Goal: Task Accomplishment & Management: Complete application form

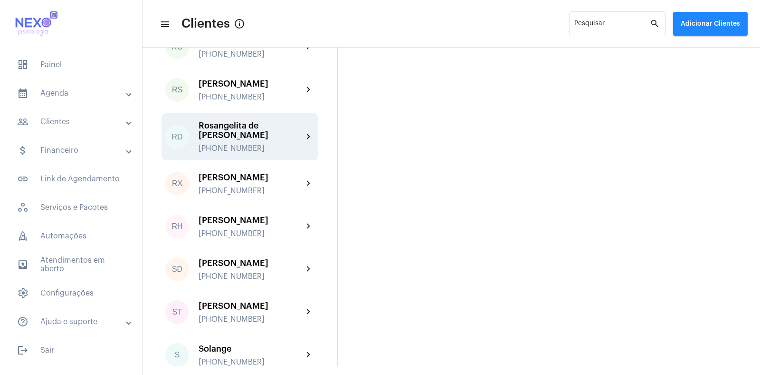
scroll to position [1494, 0]
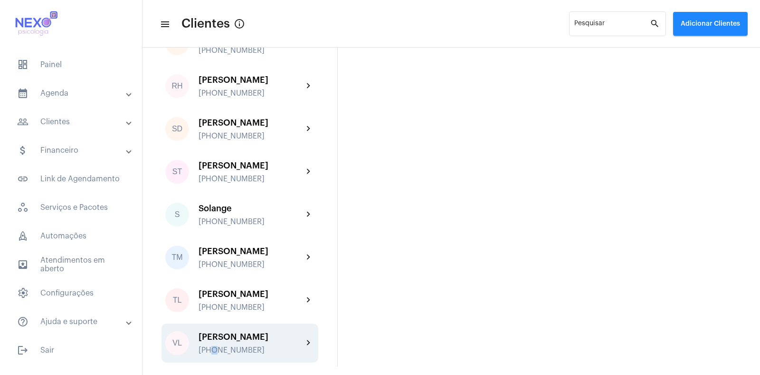
click at [214, 344] on div "[PERSON_NAME] [PHONE_NUMBER]" at bounding box center [251, 343] width 105 height 22
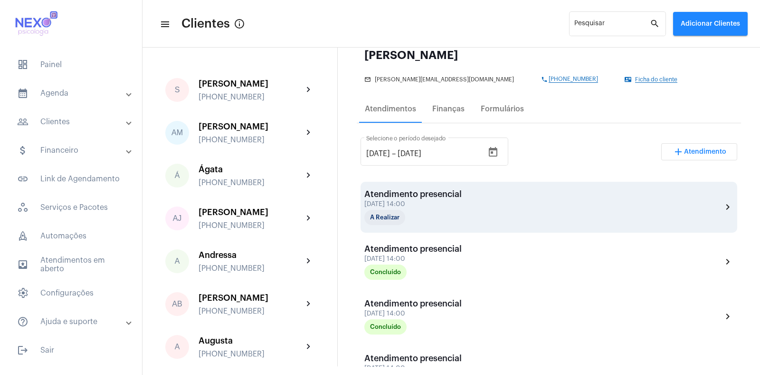
click at [431, 202] on div "[DATE] 14:00" at bounding box center [413, 204] width 97 height 7
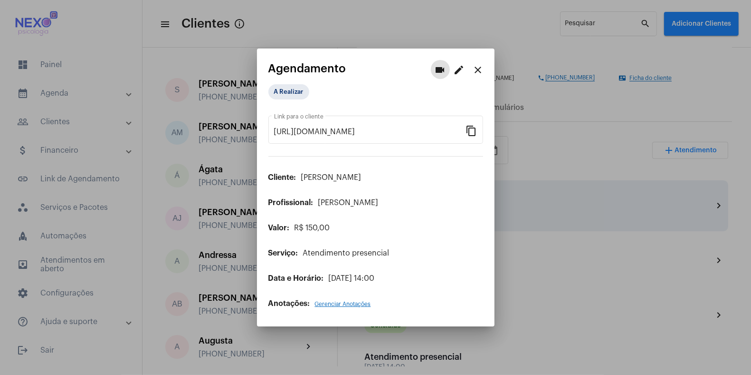
scroll to position [118, 0]
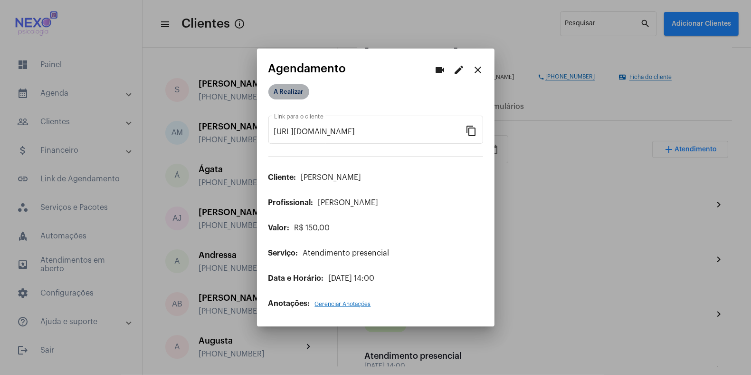
click at [279, 91] on mat-chip "A Realizar" at bounding box center [289, 91] width 41 height 15
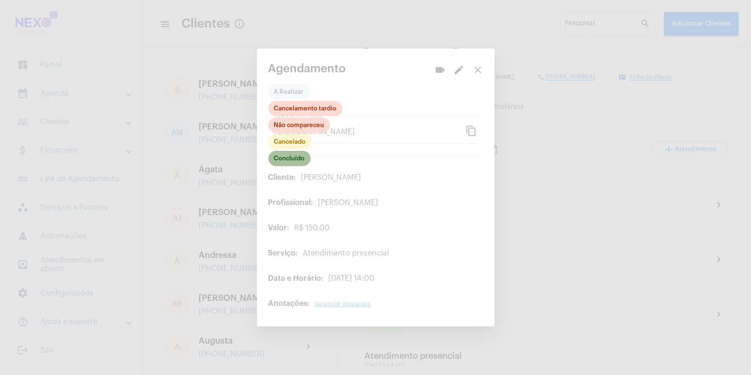
click at [282, 160] on mat-chip "Concluído" at bounding box center [290, 158] width 42 height 15
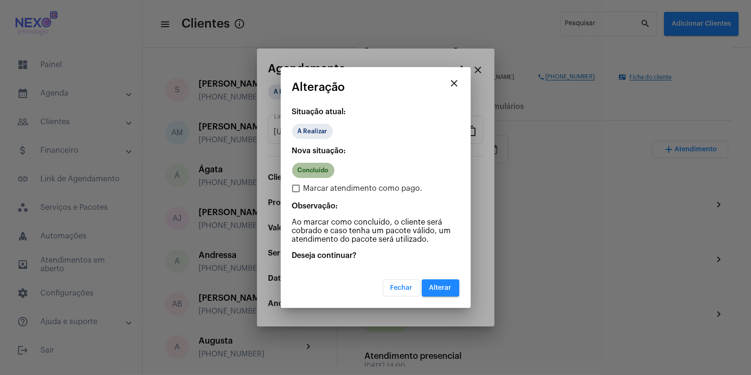
click at [309, 172] on mat-chip "Concluído" at bounding box center [313, 170] width 42 height 15
click at [443, 289] on span "Alterar" at bounding box center [441, 287] width 22 height 7
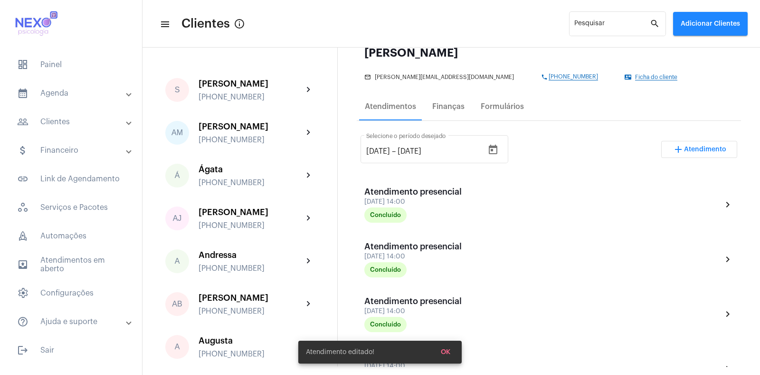
click at [689, 146] on span "Atendimento" at bounding box center [705, 149] width 42 height 7
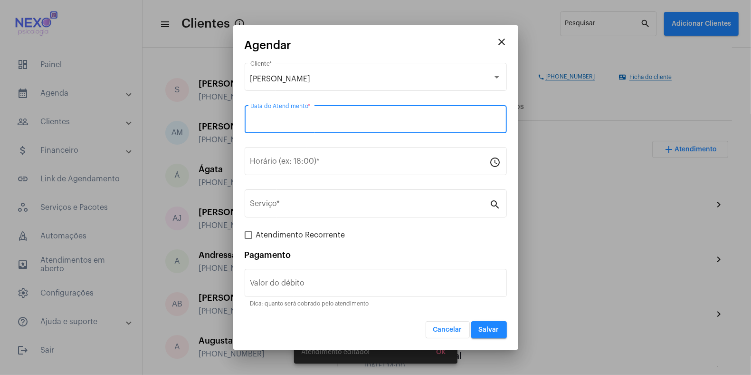
click at [304, 120] on input "Data do Atendimento *" at bounding box center [375, 121] width 251 height 9
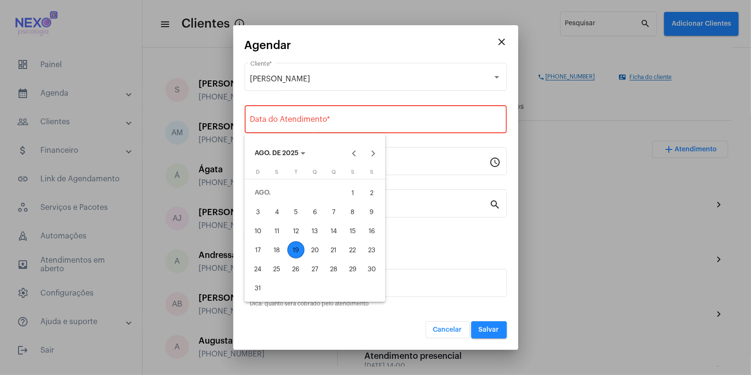
click at [298, 250] on div "19" at bounding box center [296, 249] width 17 height 17
type input "[DATE]"
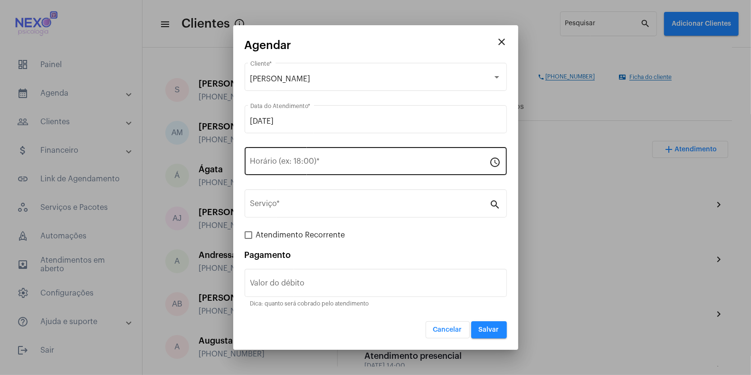
click at [264, 158] on div "Horário (ex: 18:00) *" at bounding box center [370, 160] width 240 height 30
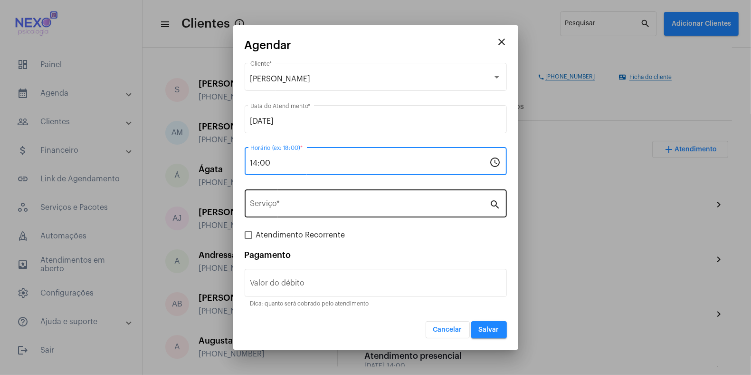
type input "14:00"
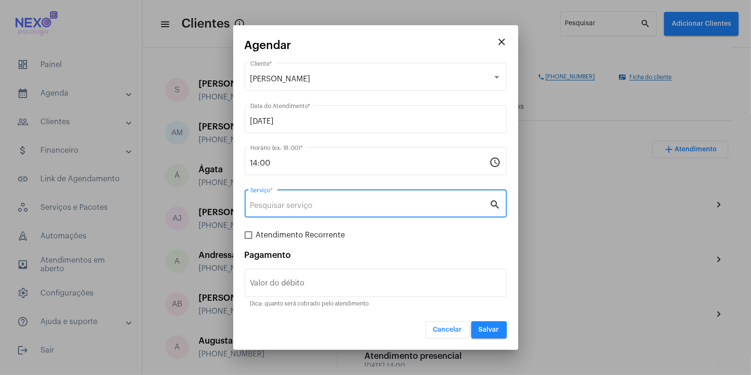
click at [273, 203] on input "Serviço *" at bounding box center [370, 205] width 240 height 9
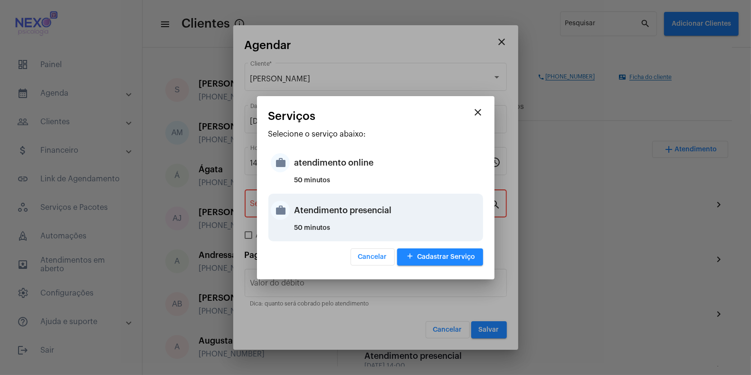
click at [300, 207] on div "Atendimento presencial" at bounding box center [388, 210] width 186 height 29
type input "Atendimento presencial"
type input "R$ 150"
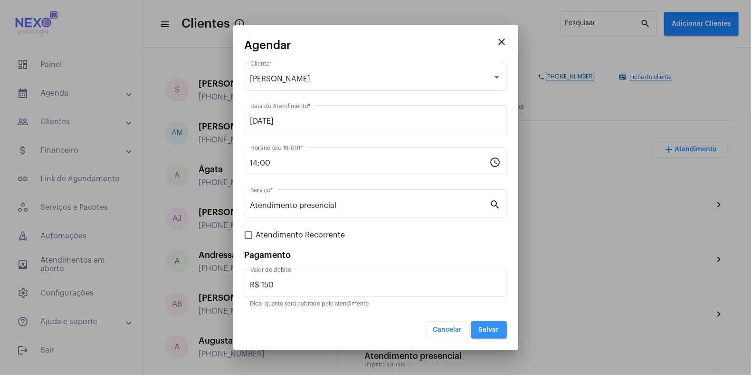
click at [492, 330] on span "Salvar" at bounding box center [489, 329] width 20 height 7
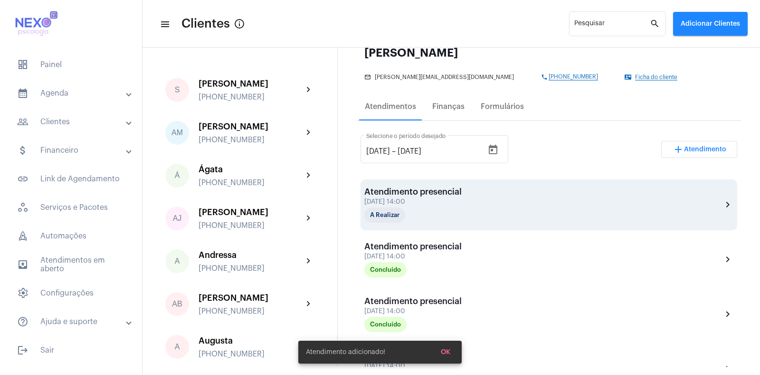
click at [442, 198] on div "[DATE] 14:00" at bounding box center [413, 201] width 97 height 7
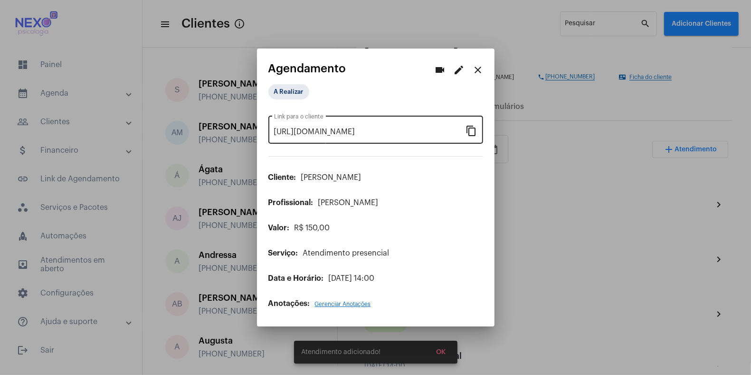
click at [471, 131] on mat-icon "content_copy" at bounding box center [471, 130] width 11 height 11
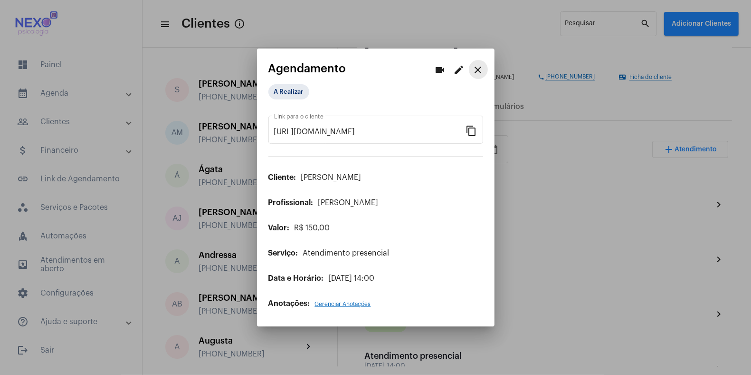
click at [478, 71] on mat-icon "close" at bounding box center [478, 69] width 11 height 11
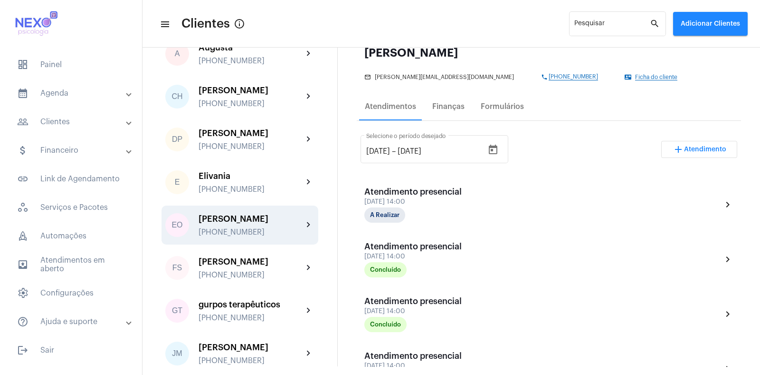
click at [230, 223] on div "[PERSON_NAME]" at bounding box center [251, 219] width 105 height 10
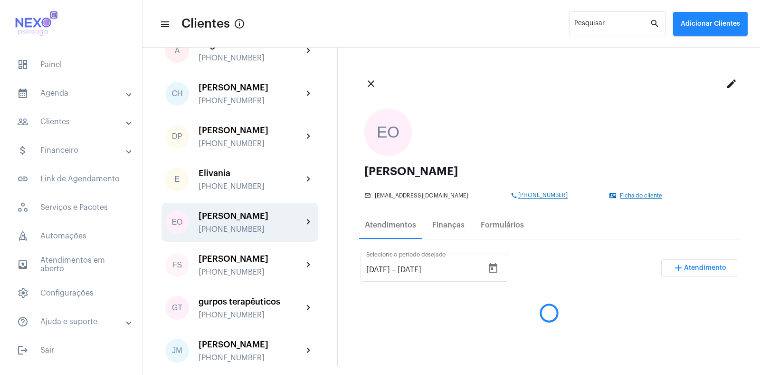
scroll to position [297, 0]
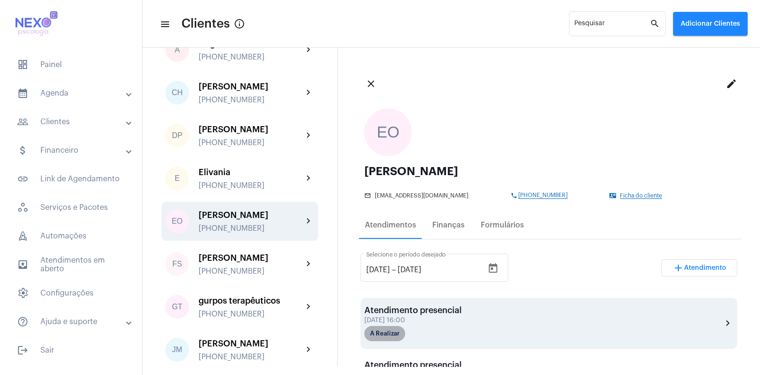
click at [390, 328] on mat-chip "A Realizar" at bounding box center [385, 333] width 41 height 15
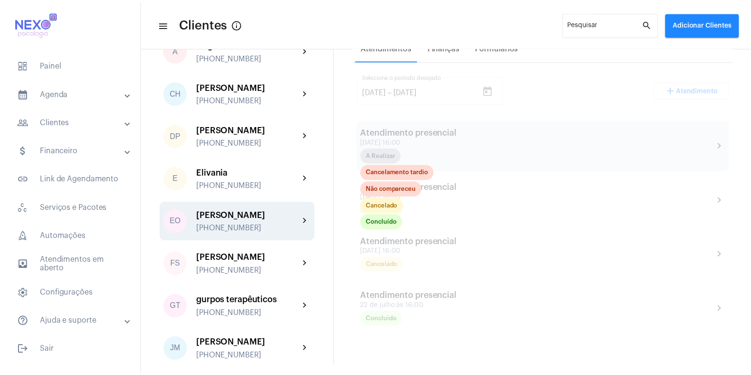
scroll to position [178, 0]
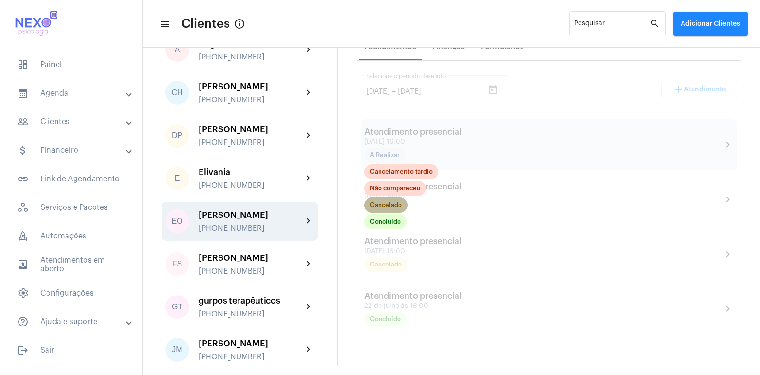
click at [389, 204] on mat-chip "Cancelado" at bounding box center [386, 204] width 43 height 15
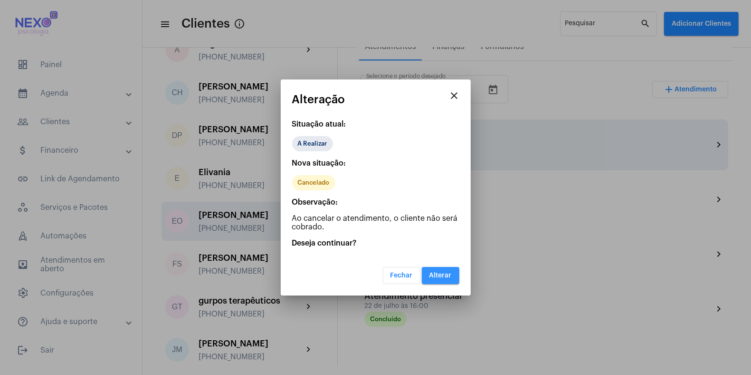
click at [444, 275] on span "Alterar" at bounding box center [441, 275] width 22 height 7
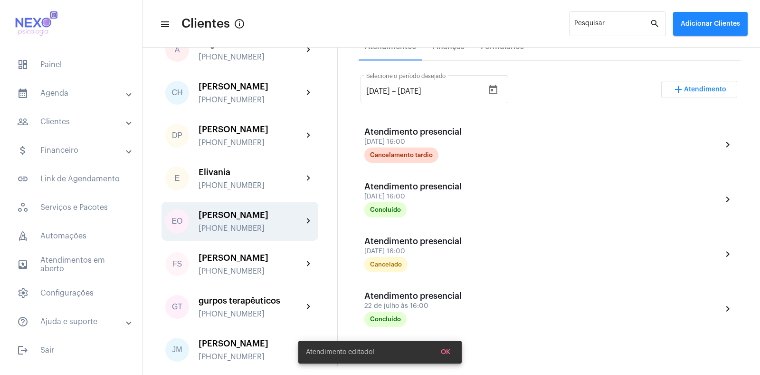
click at [703, 89] on span "Atendimento" at bounding box center [705, 89] width 42 height 7
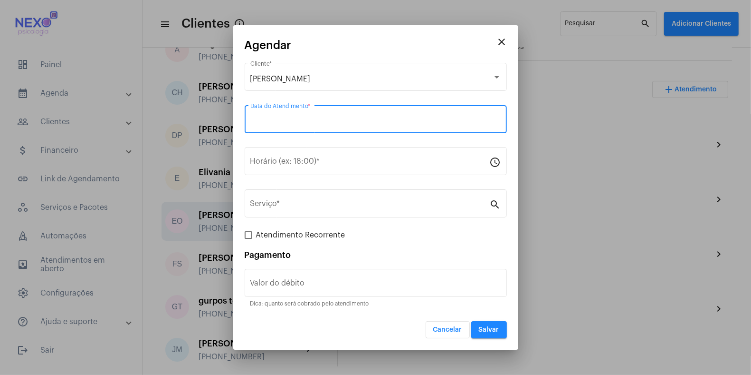
click at [302, 122] on input "Data do Atendimento *" at bounding box center [375, 121] width 251 height 9
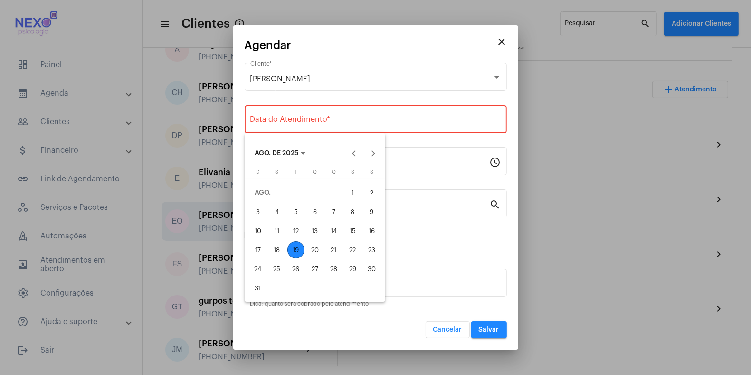
click at [293, 247] on div "19" at bounding box center [296, 249] width 17 height 17
type input "[DATE]"
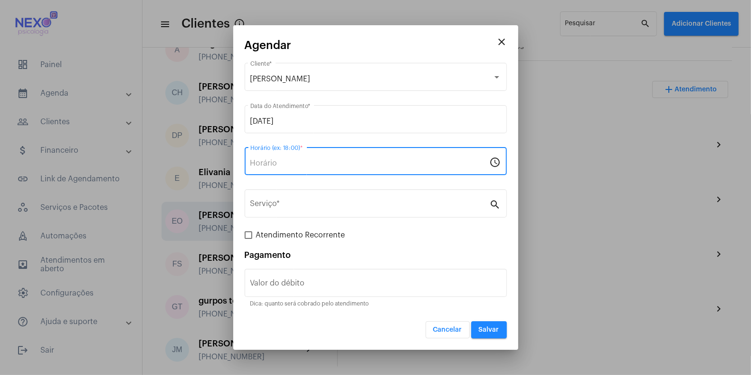
click at [293, 162] on input "Horário (ex: 18:00) *" at bounding box center [370, 163] width 240 height 9
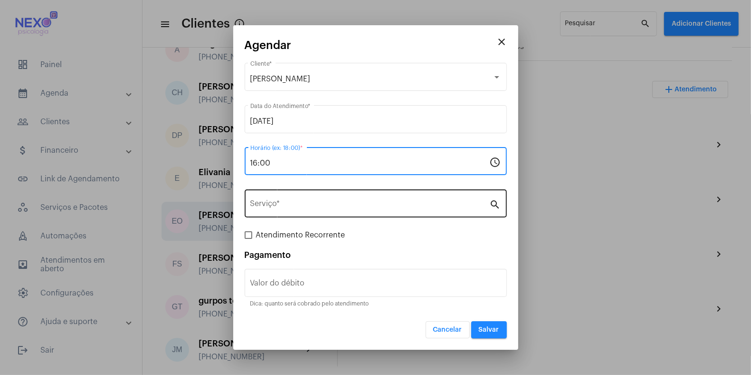
type input "16:00"
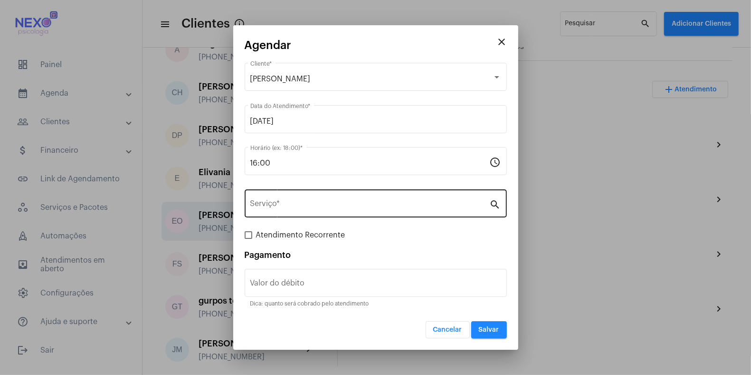
click at [293, 210] on div "Serviço *" at bounding box center [370, 202] width 240 height 30
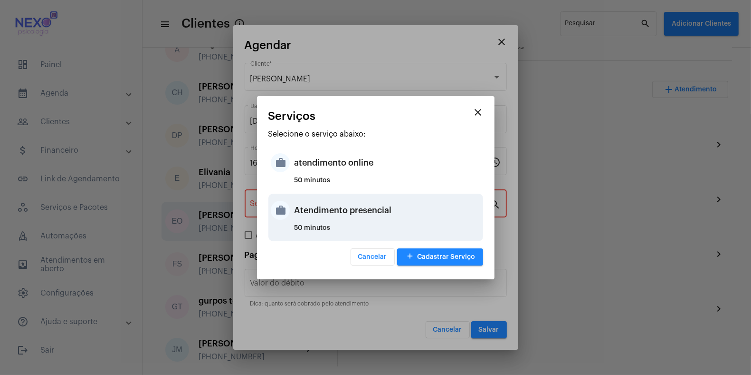
click at [293, 210] on div "work Atendimento presencial 50 minutos" at bounding box center [376, 217] width 215 height 48
type input "Atendimento presencial"
type input "R$ 150"
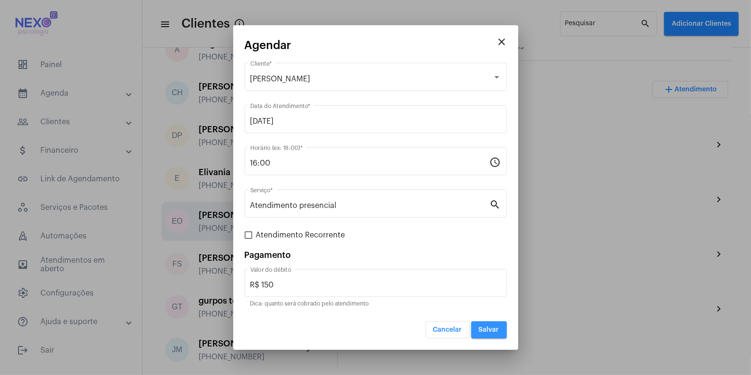
click at [492, 330] on span "Salvar" at bounding box center [489, 329] width 20 height 7
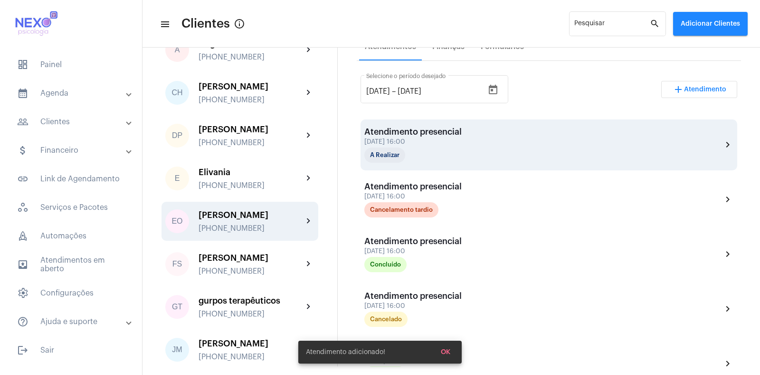
click at [424, 141] on div "[DATE] 16:00" at bounding box center [413, 141] width 97 height 7
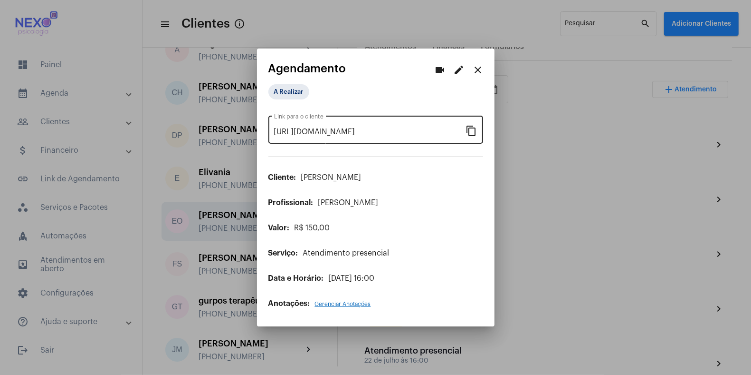
click at [473, 130] on mat-icon "content_copy" at bounding box center [471, 130] width 11 height 11
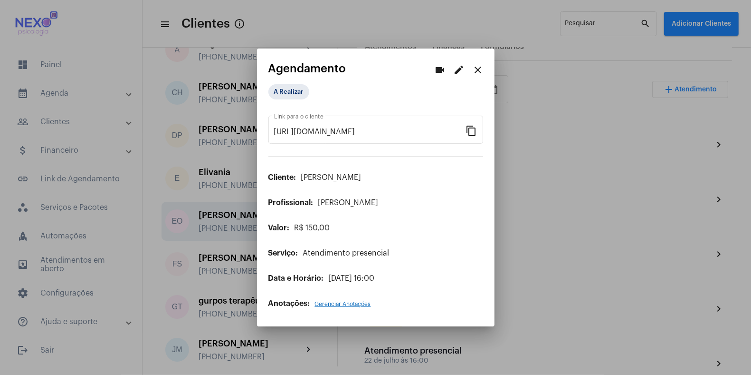
click at [562, 298] on div at bounding box center [375, 187] width 751 height 375
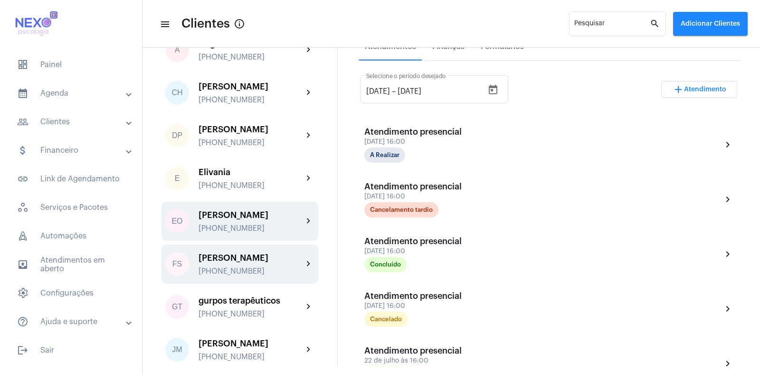
click at [233, 272] on div "[PERSON_NAME] [PHONE_NUMBER]" at bounding box center [251, 264] width 105 height 22
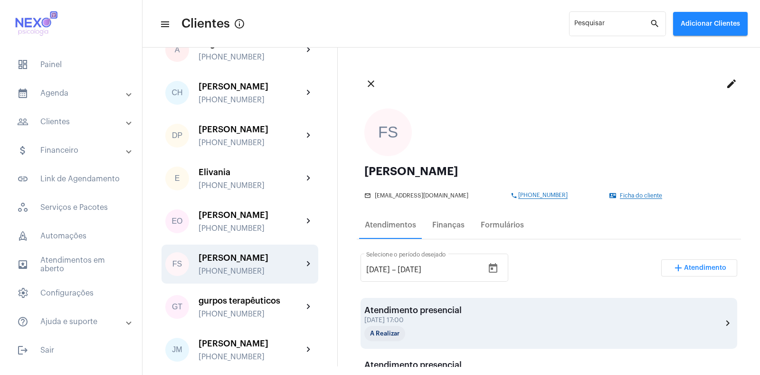
click at [427, 319] on div "[DATE] 17:00" at bounding box center [413, 320] width 97 height 7
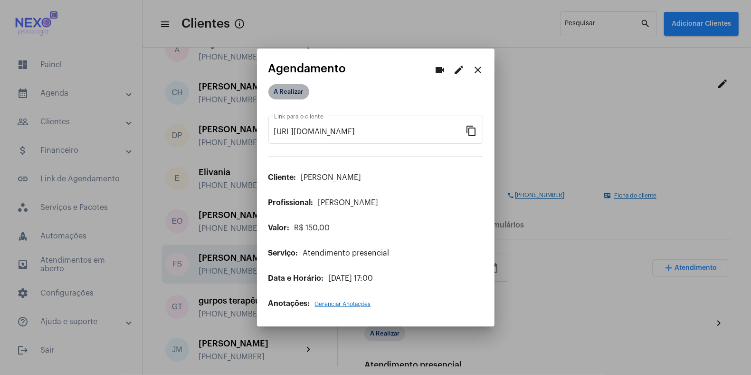
click at [294, 93] on mat-chip "A Realizar" at bounding box center [289, 91] width 41 height 15
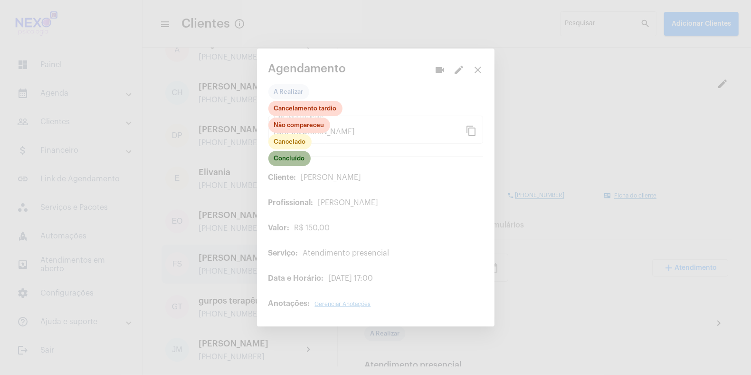
click at [295, 156] on mat-chip "Concluído" at bounding box center [290, 158] width 42 height 15
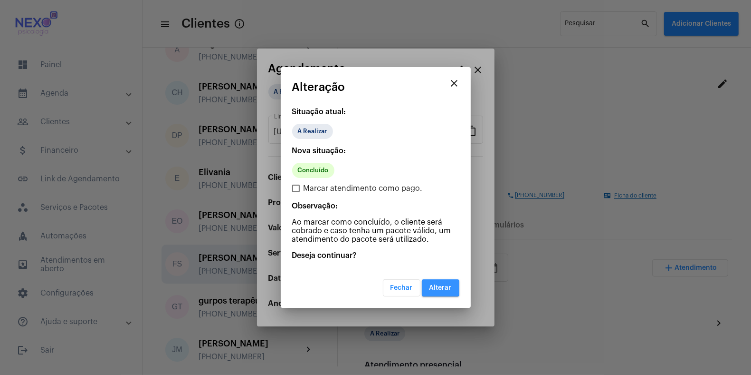
click at [435, 284] on span "Alterar" at bounding box center [441, 287] width 22 height 7
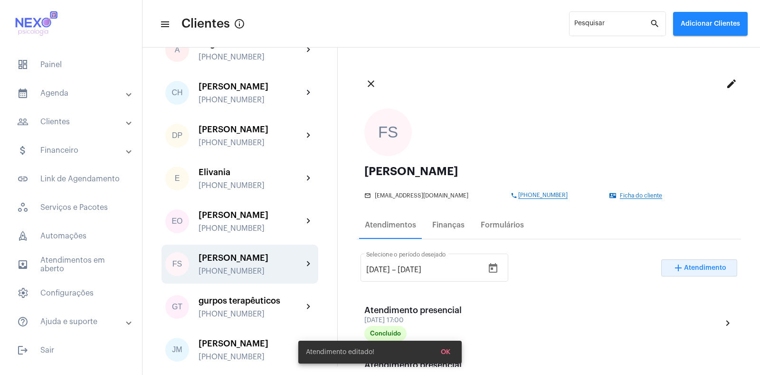
click at [684, 268] on span "Atendimento" at bounding box center [705, 267] width 42 height 7
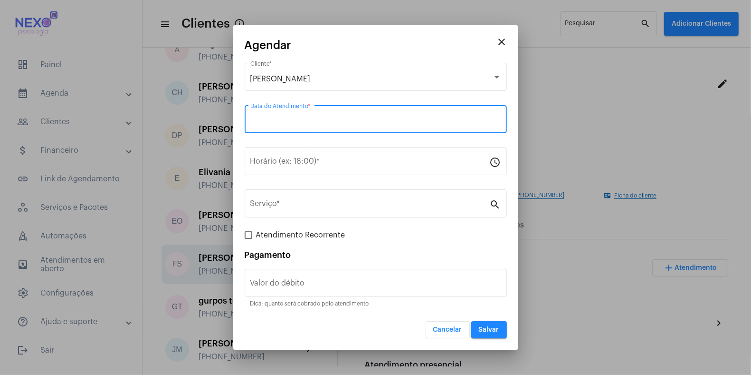
click at [297, 121] on input "Data do Atendimento *" at bounding box center [375, 121] width 251 height 9
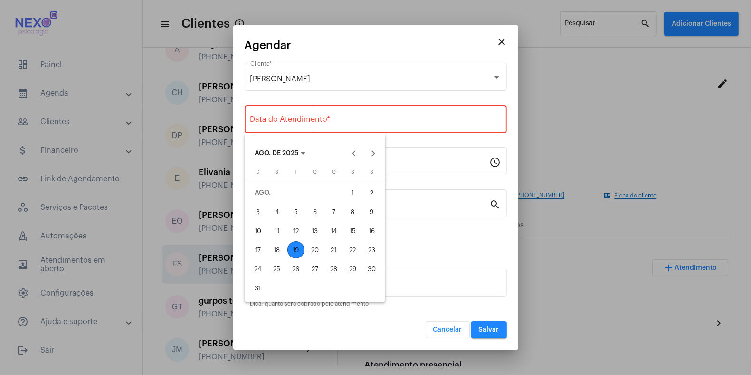
click at [291, 245] on div "19" at bounding box center [296, 249] width 17 height 17
type input "[DATE]"
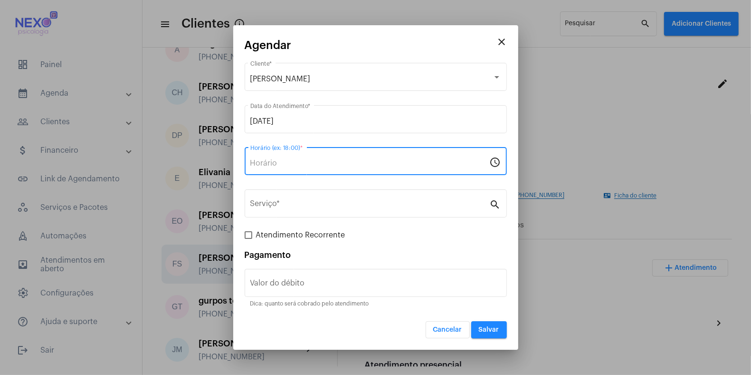
click at [285, 164] on input "Horário (ex: 18:00) *" at bounding box center [370, 163] width 240 height 9
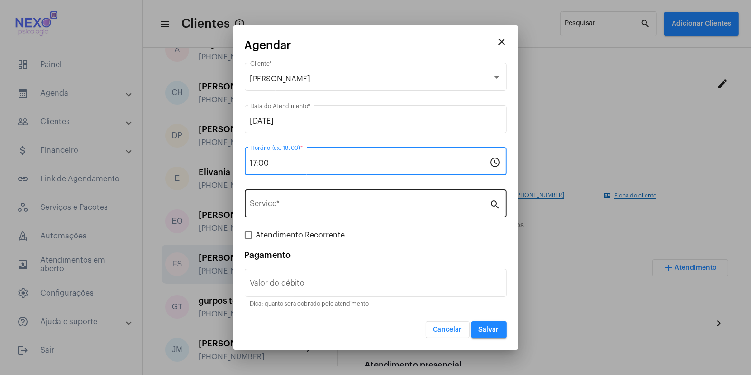
type input "17:00"
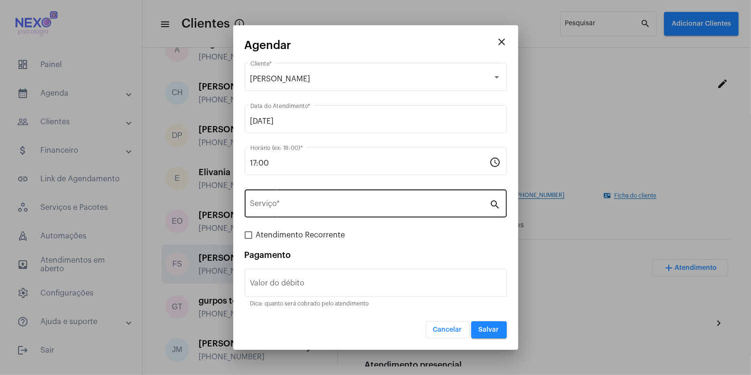
click at [285, 201] on div "Serviço *" at bounding box center [370, 202] width 240 height 30
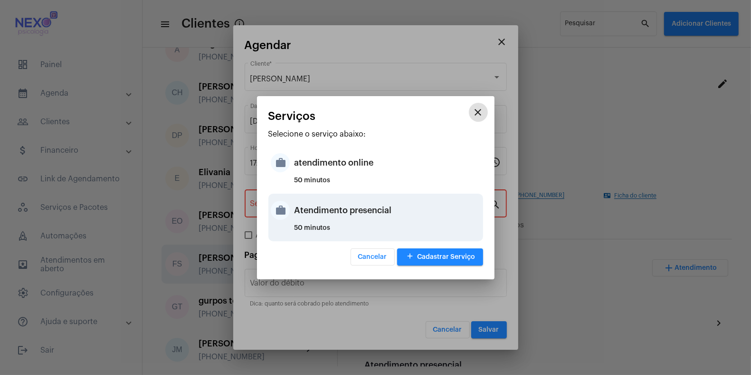
click at [293, 204] on div "work Atendimento presencial 50 minutos" at bounding box center [376, 217] width 215 height 48
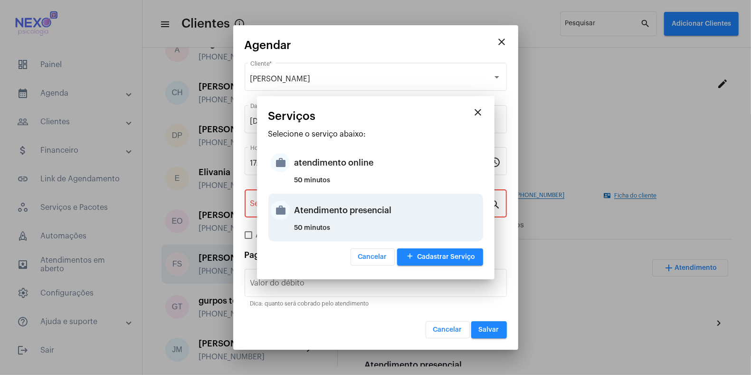
type input "Atendimento presencial"
type input "R$ 150"
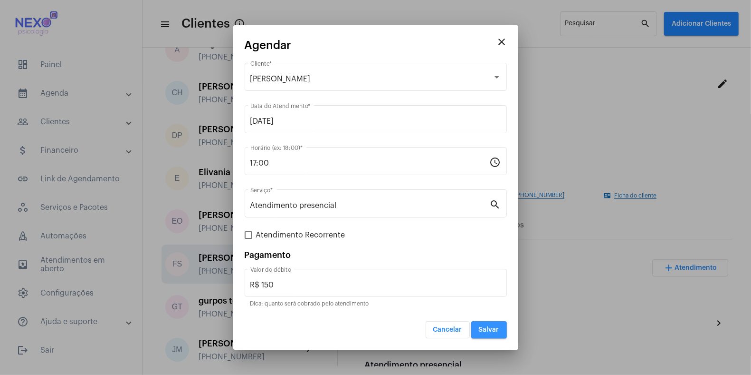
click at [488, 328] on span "Salvar" at bounding box center [489, 329] width 20 height 7
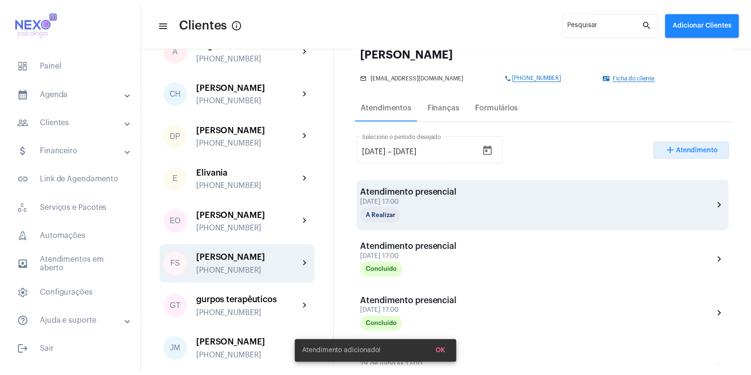
scroll to position [118, 0]
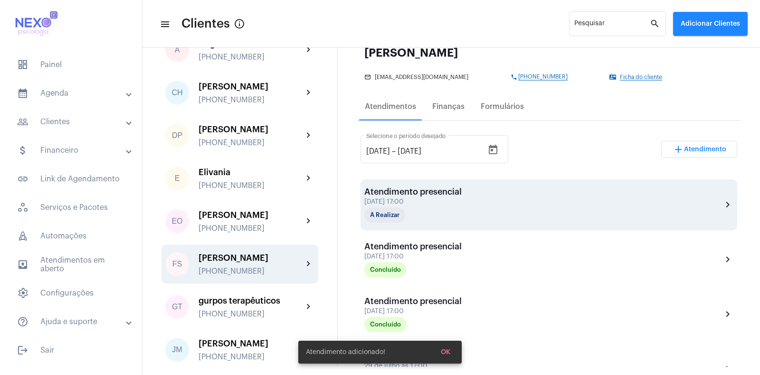
click at [428, 190] on div "Atendimento presencial" at bounding box center [413, 192] width 97 height 10
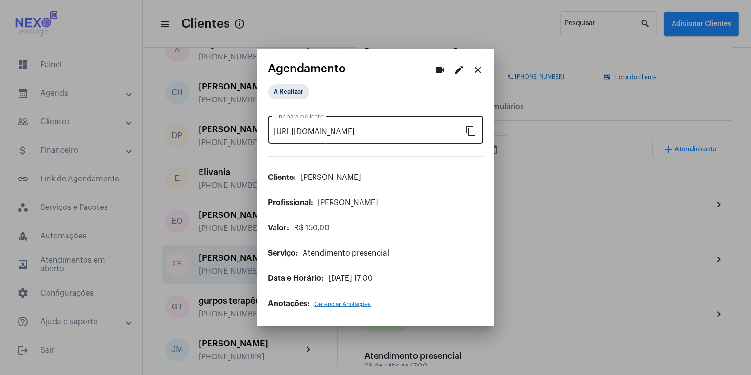
click at [472, 134] on mat-icon "content_copy" at bounding box center [471, 130] width 11 height 11
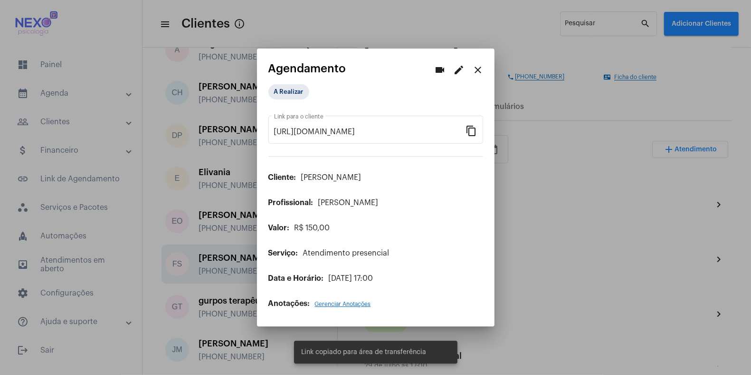
click at [553, 222] on div at bounding box center [375, 187] width 751 height 375
